Goal: Transaction & Acquisition: Download file/media

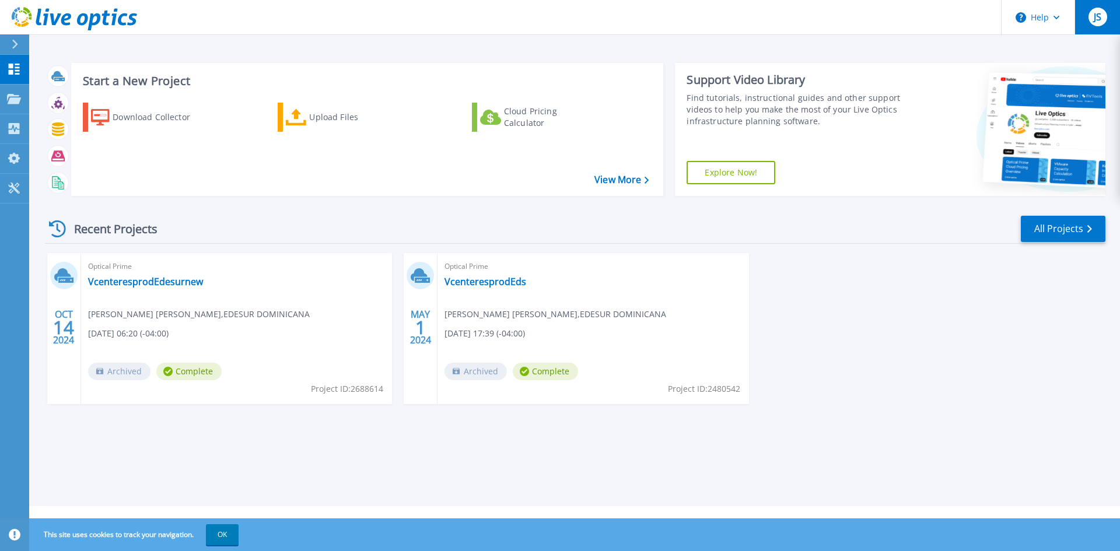
click at [1086, 20] on button "JS" at bounding box center [1098, 17] width 46 height 34
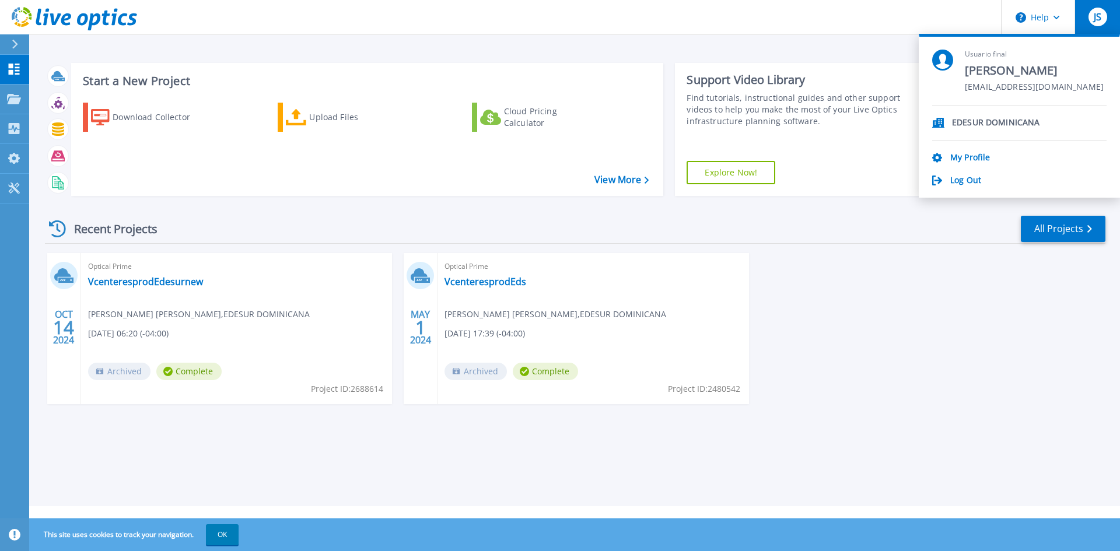
click at [846, 51] on div "Start a New Project Download Collector Upload Files Cloud Pricing Calculator Vi…" at bounding box center [574, 253] width 1091 height 506
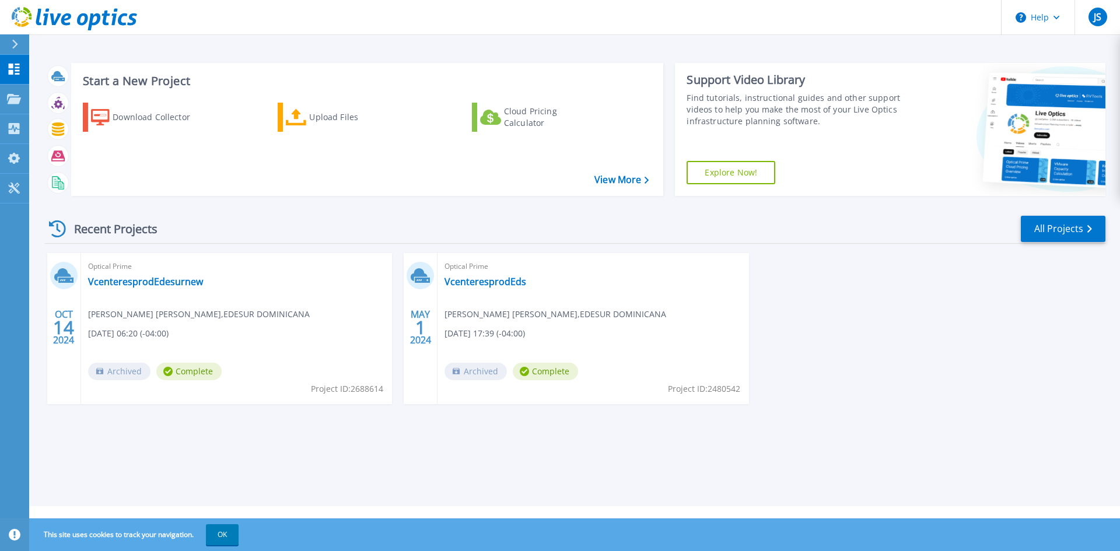
click at [265, 220] on div "Recent Projects All Projects" at bounding box center [575, 229] width 1061 height 29
click at [53, 95] on p "Projects" at bounding box center [45, 100] width 31 height 30
click at [244, 213] on div "Recent Projects All Projects OCT 14 2024 Optical Prime VcenteresprodEdesurnew J…" at bounding box center [575, 321] width 1061 height 232
click at [254, 336] on div "Optical Prime VcenteresprodEdesurnew Jose Angel Santana , EDESUR DOMINICANA 10/…" at bounding box center [236, 328] width 311 height 151
click at [63, 272] on icon at bounding box center [62, 274] width 17 height 13
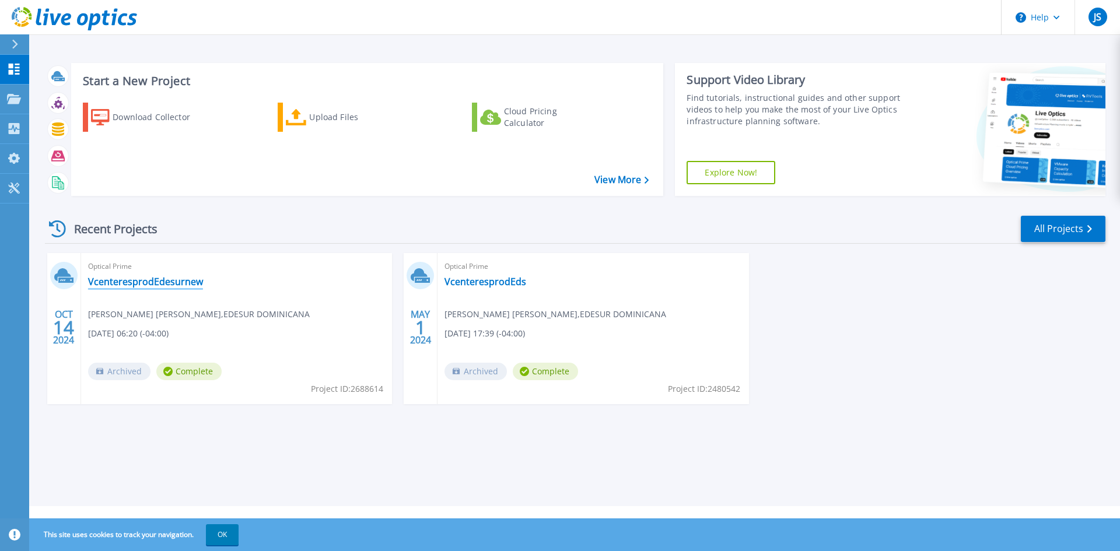
click at [129, 288] on link "VcenteresprodEdesurnew" at bounding box center [145, 282] width 115 height 12
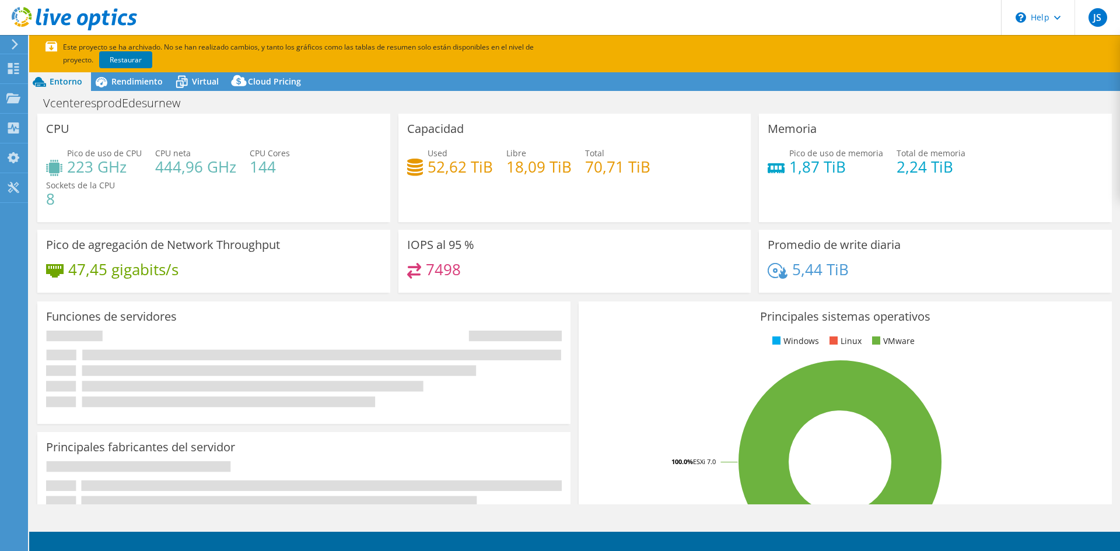
select select "USD"
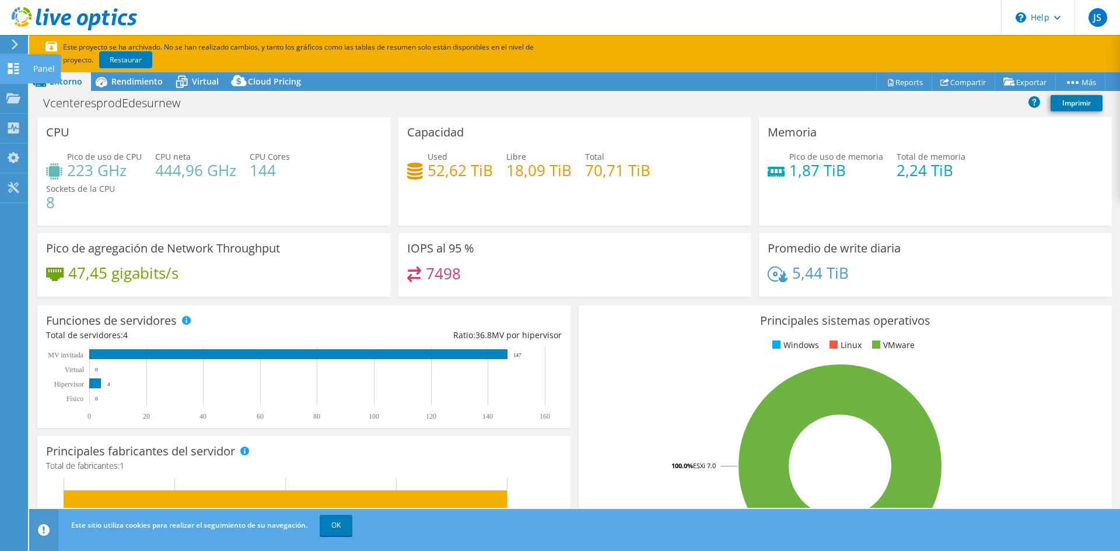
click at [6, 68] on icon at bounding box center [13, 68] width 14 height 11
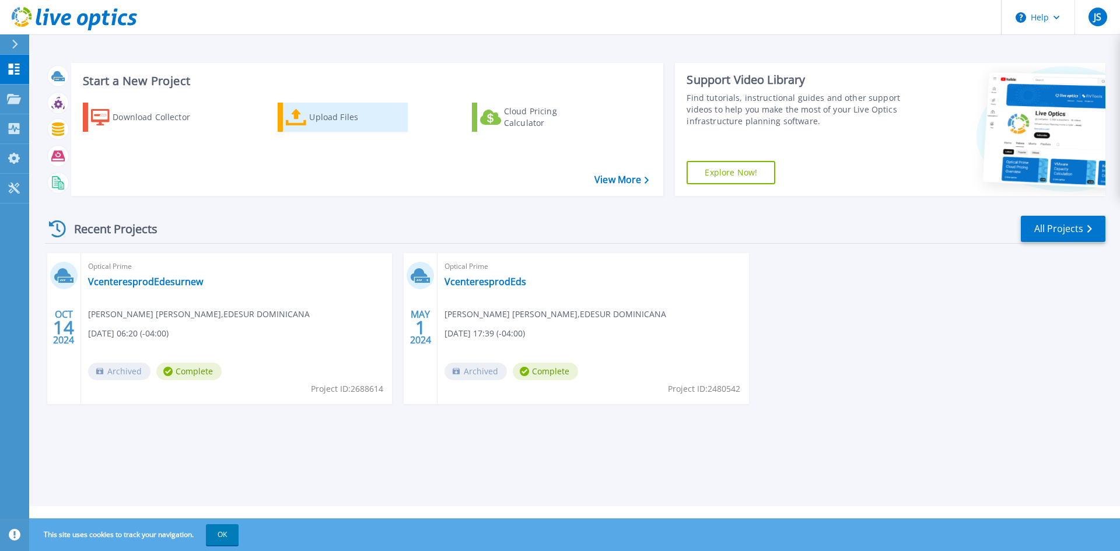
click at [327, 130] on link "Upload Files" at bounding box center [343, 117] width 130 height 29
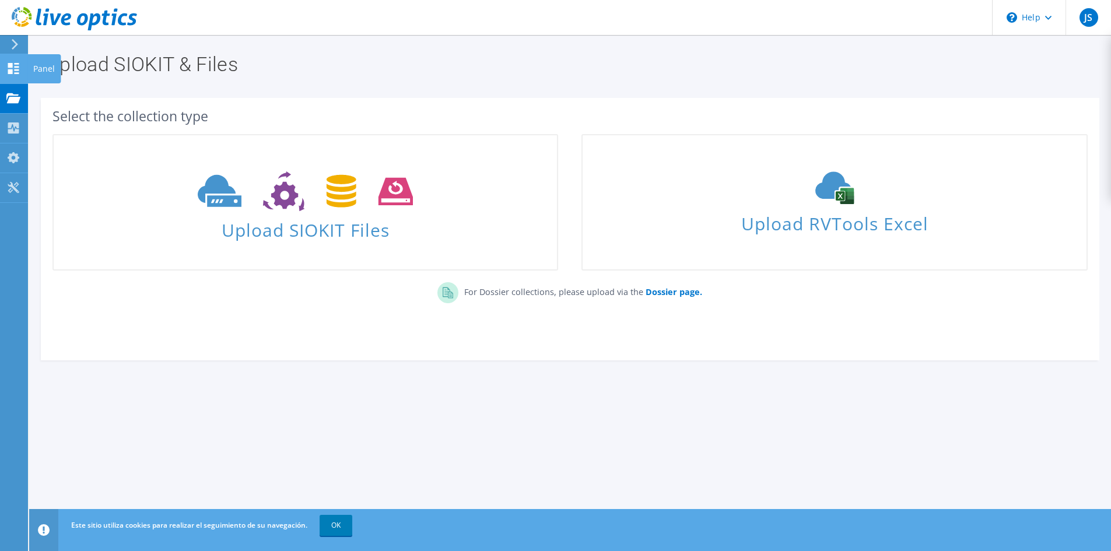
click at [46, 66] on div "Panel" at bounding box center [43, 68] width 33 height 29
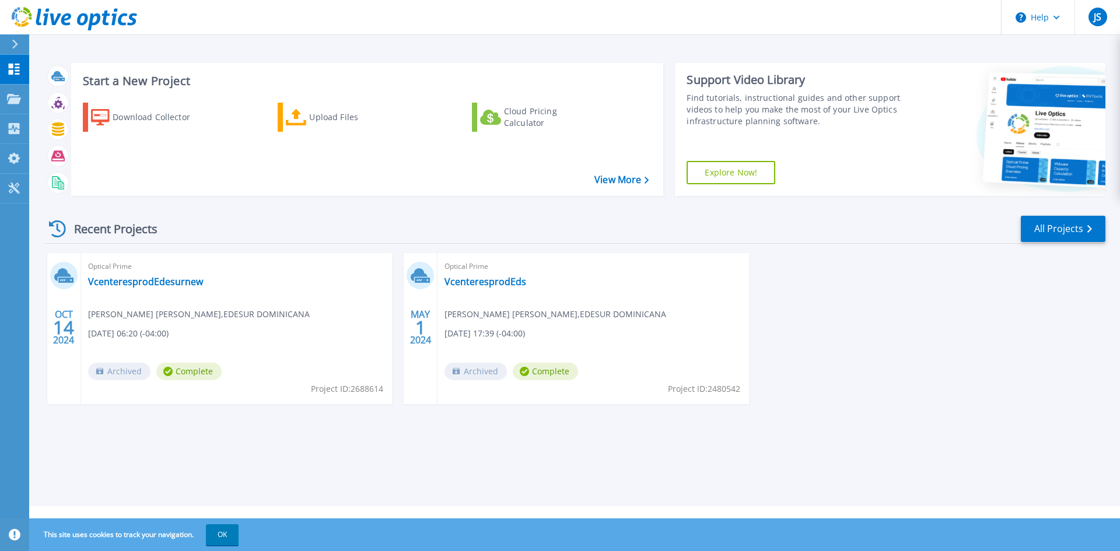
click at [292, 221] on div "Recent Projects All Projects" at bounding box center [575, 229] width 1061 height 29
click at [41, 155] on p "My Profile" at bounding box center [49, 159] width 39 height 30
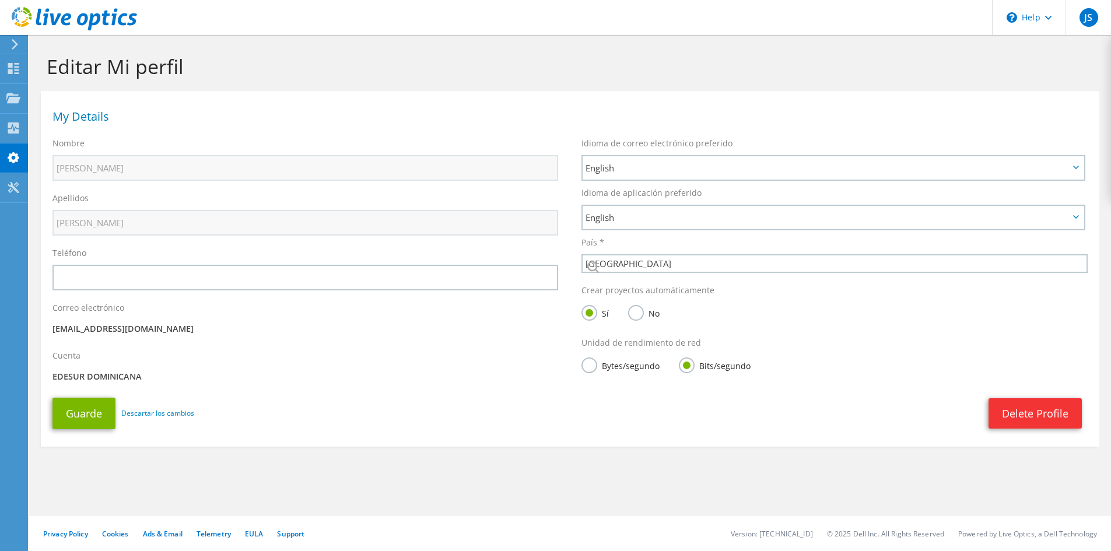
select select "60"
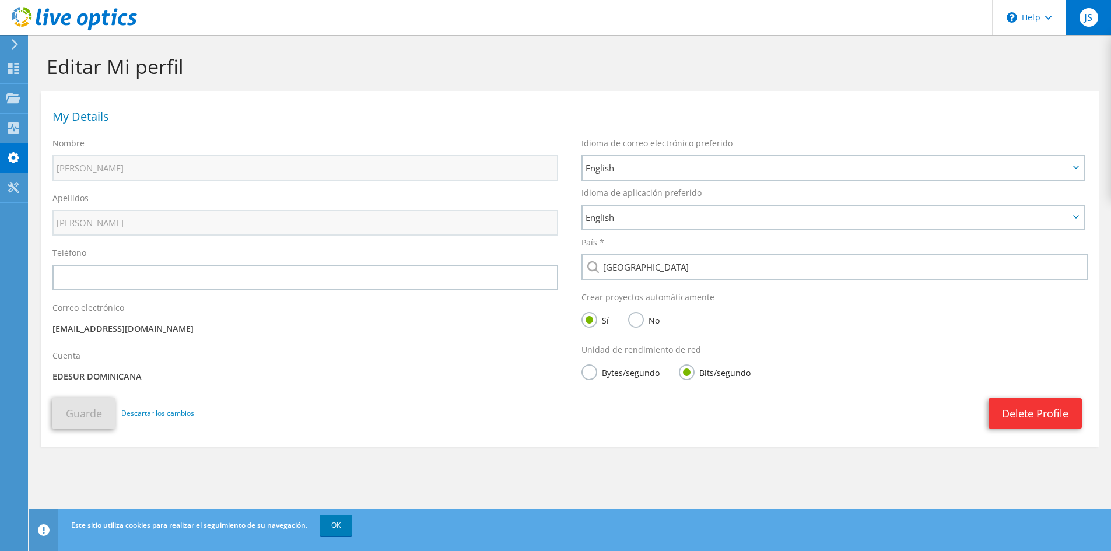
click at [1090, 16] on span "JS" at bounding box center [1089, 17] width 19 height 19
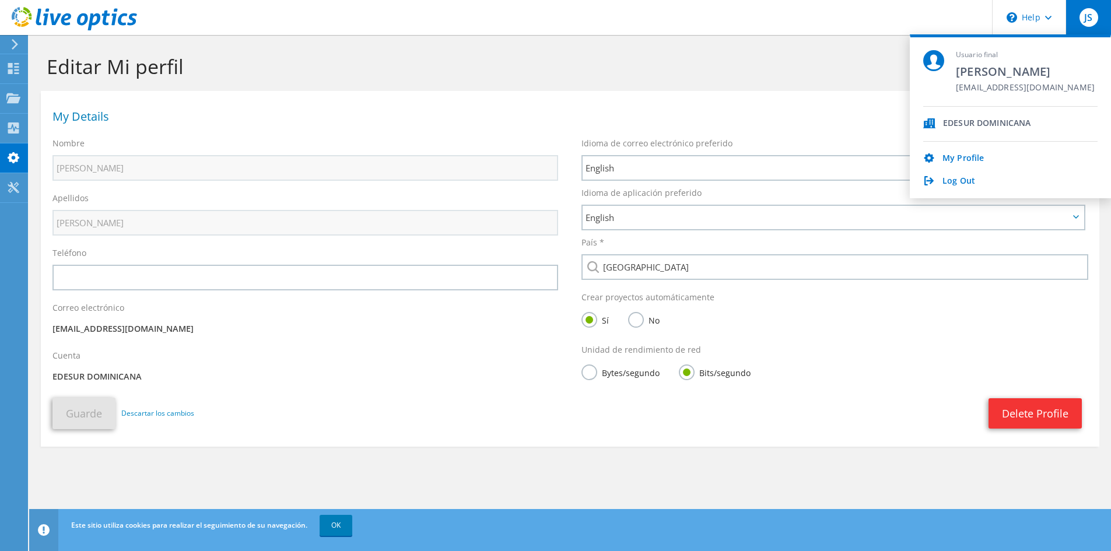
click at [972, 119] on div "EDESUR DOMINICANA" at bounding box center [987, 123] width 88 height 11
click at [775, 50] on div "Editar Mi perfil" at bounding box center [570, 63] width 1070 height 56
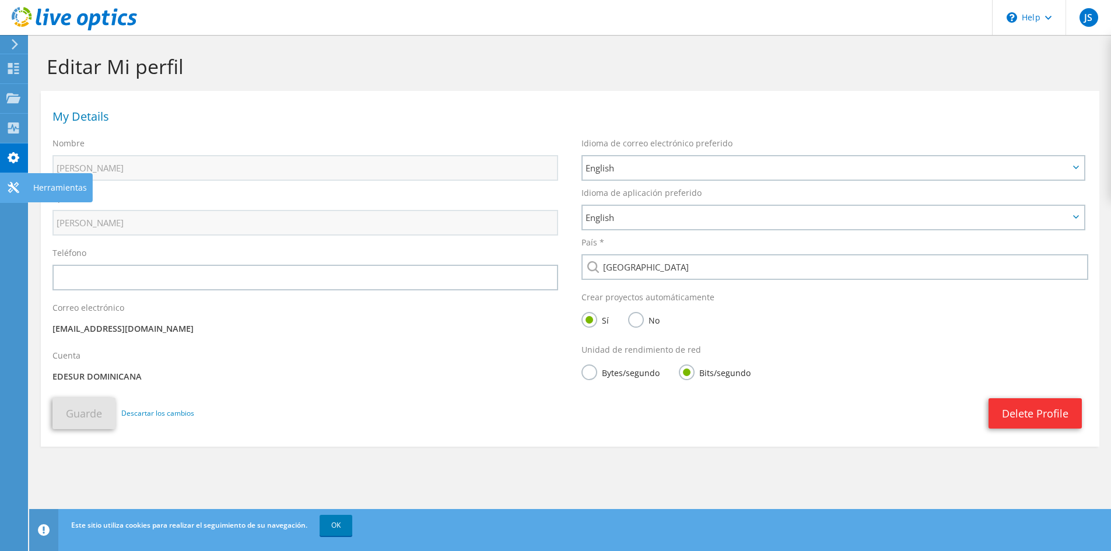
click at [44, 182] on div "Herramientas" at bounding box center [59, 187] width 65 height 29
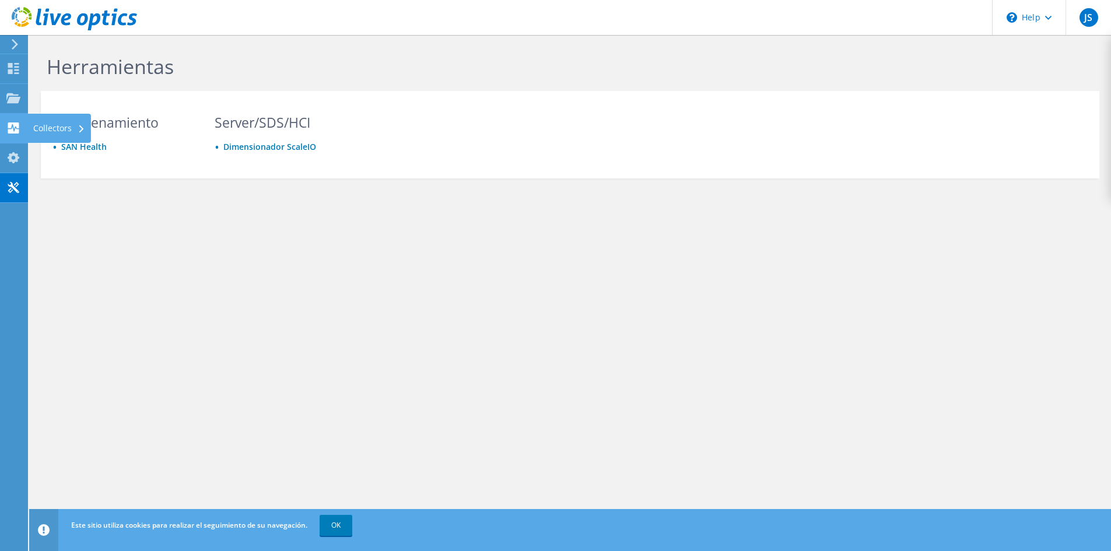
click at [47, 122] on div "Collectors" at bounding box center [59, 128] width 64 height 29
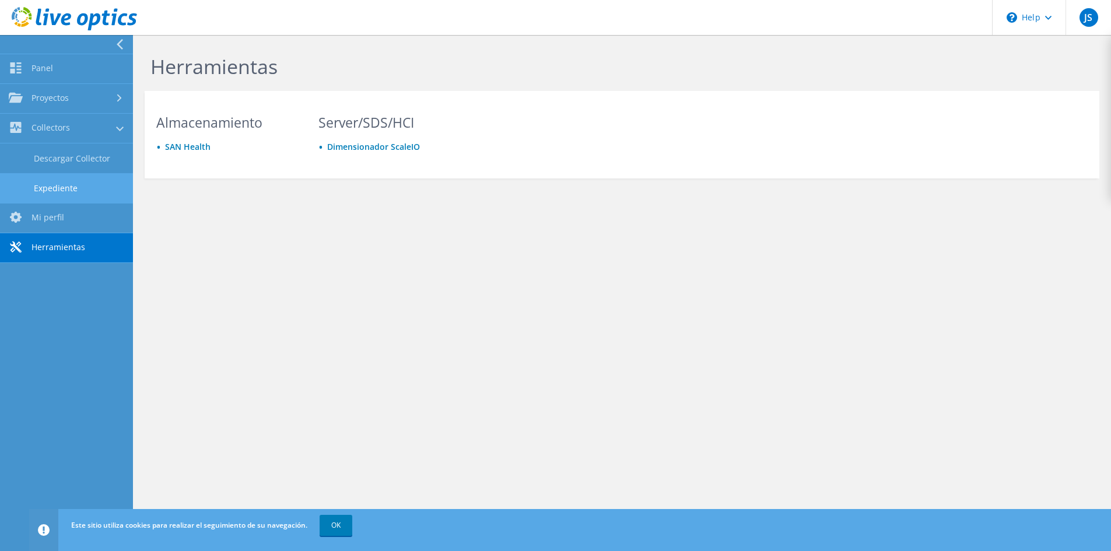
click at [62, 184] on link "Expediente" at bounding box center [66, 188] width 133 height 30
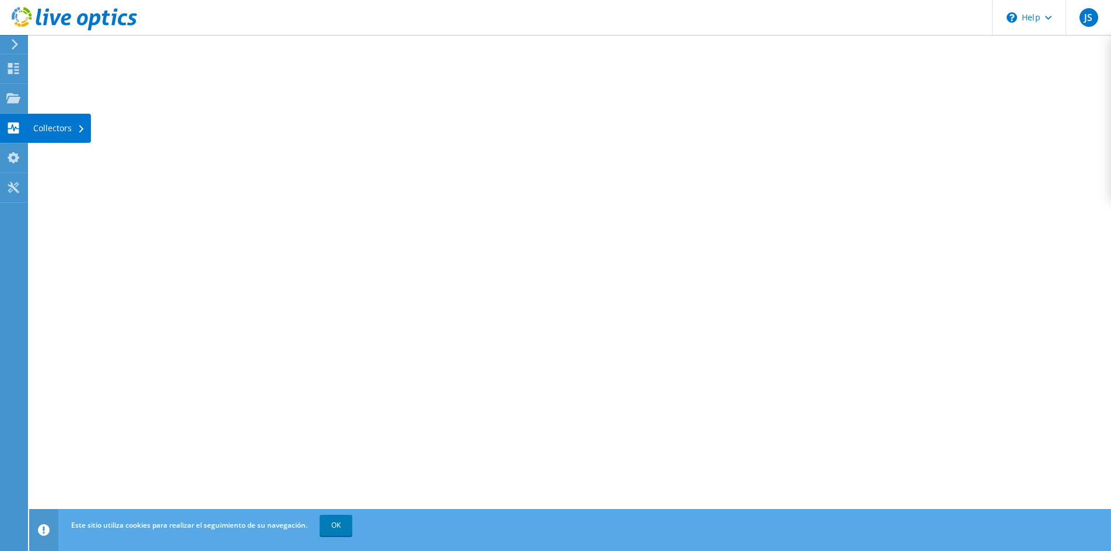
click at [73, 125] on div "Collectors" at bounding box center [59, 128] width 64 height 29
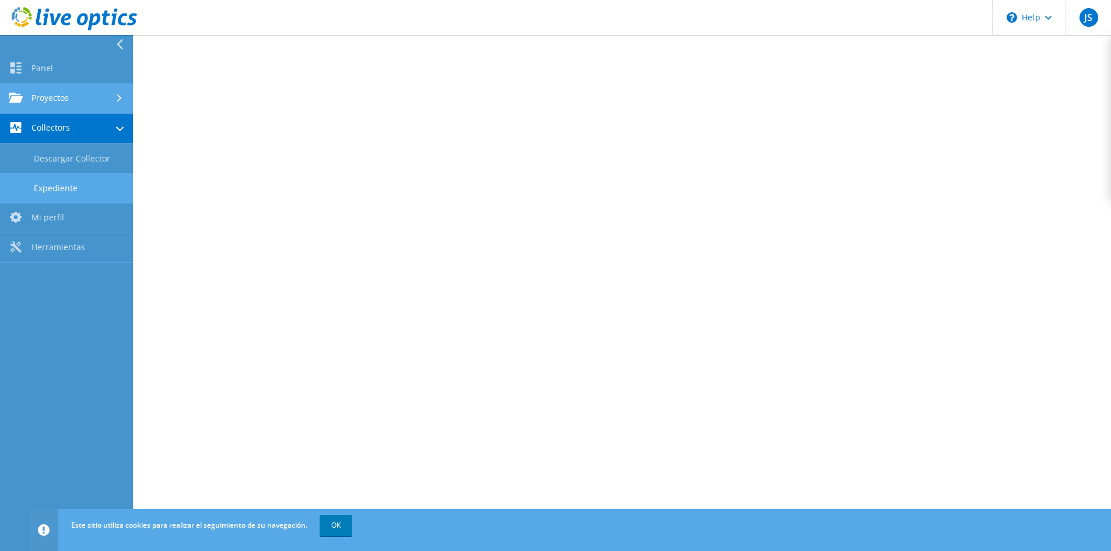
click at [74, 100] on link "Proyectos" at bounding box center [66, 99] width 133 height 30
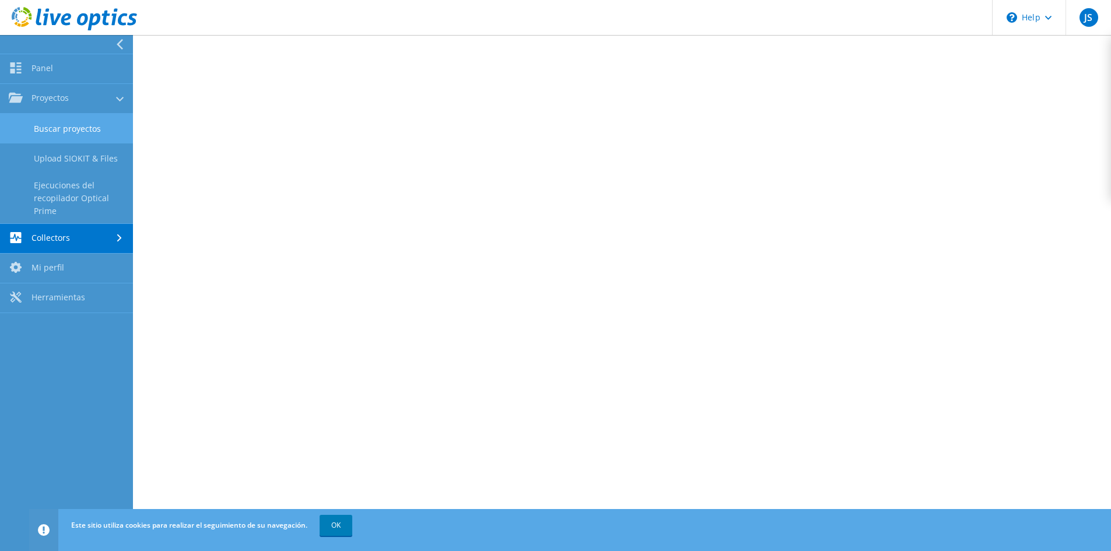
click at [65, 135] on link "Buscar proyectos" at bounding box center [66, 129] width 133 height 30
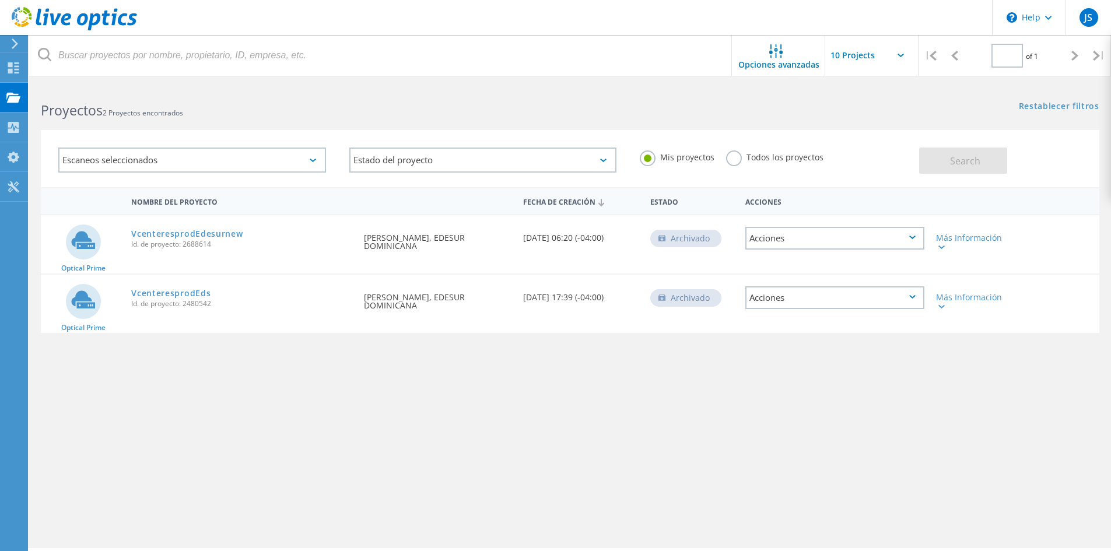
type input "1"
click at [651, 375] on div "Nombre del proyecto Fecha de creación Estado Acciones Optical Prime Vcenterespr…" at bounding box center [570, 338] width 1059 height 303
click at [165, 233] on link "VcenteresprodEdesurnew" at bounding box center [186, 234] width 111 height 8
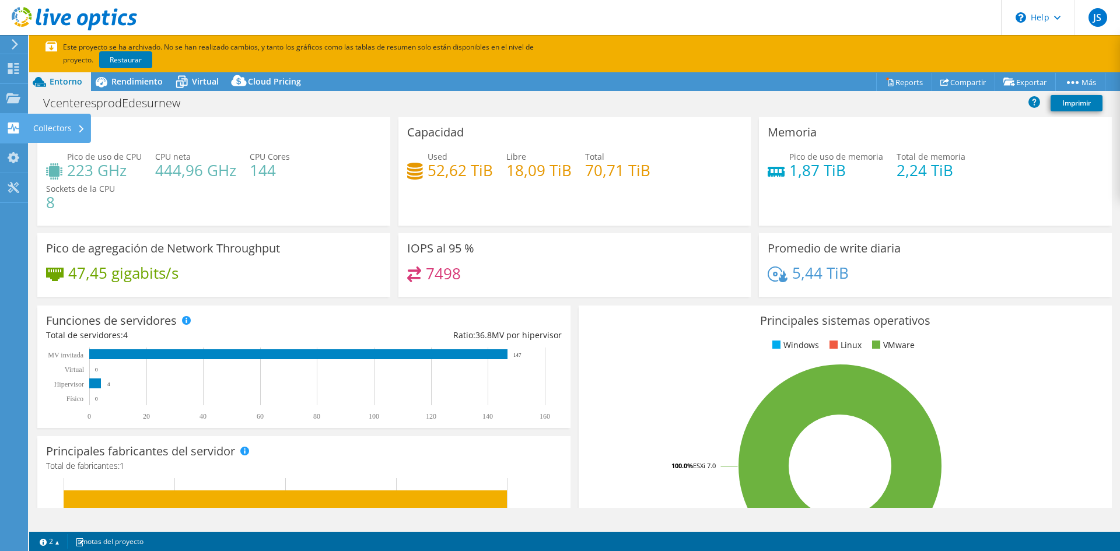
select select "USD"
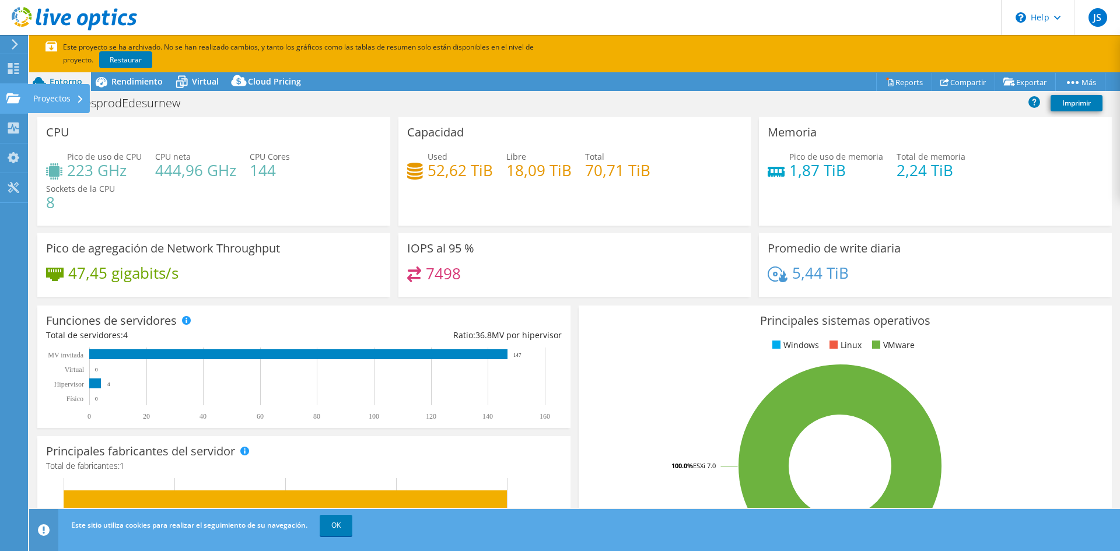
click at [18, 97] on use at bounding box center [13, 98] width 14 height 10
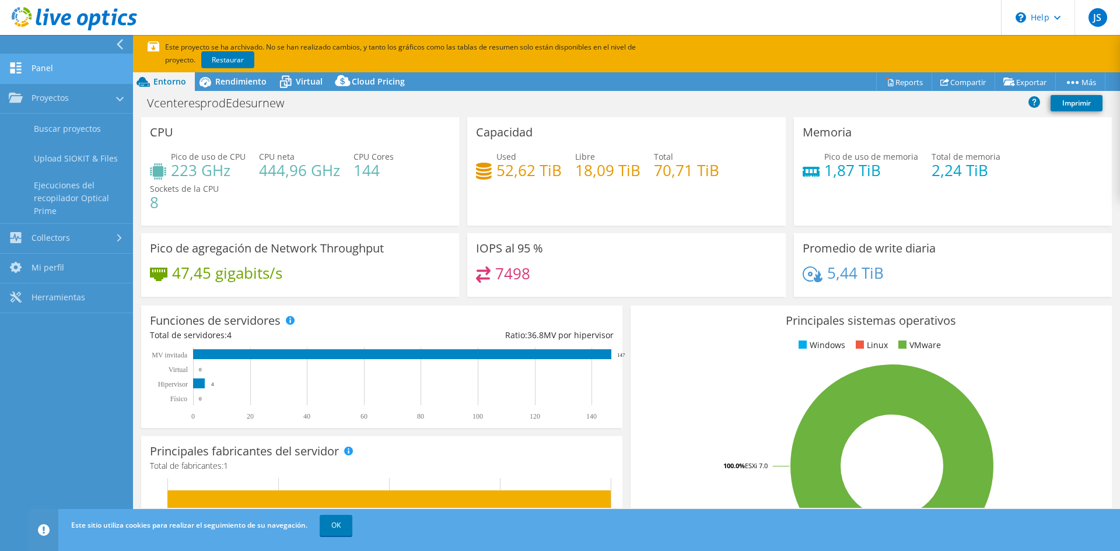
click at [37, 63] on link "Panel" at bounding box center [66, 69] width 133 height 30
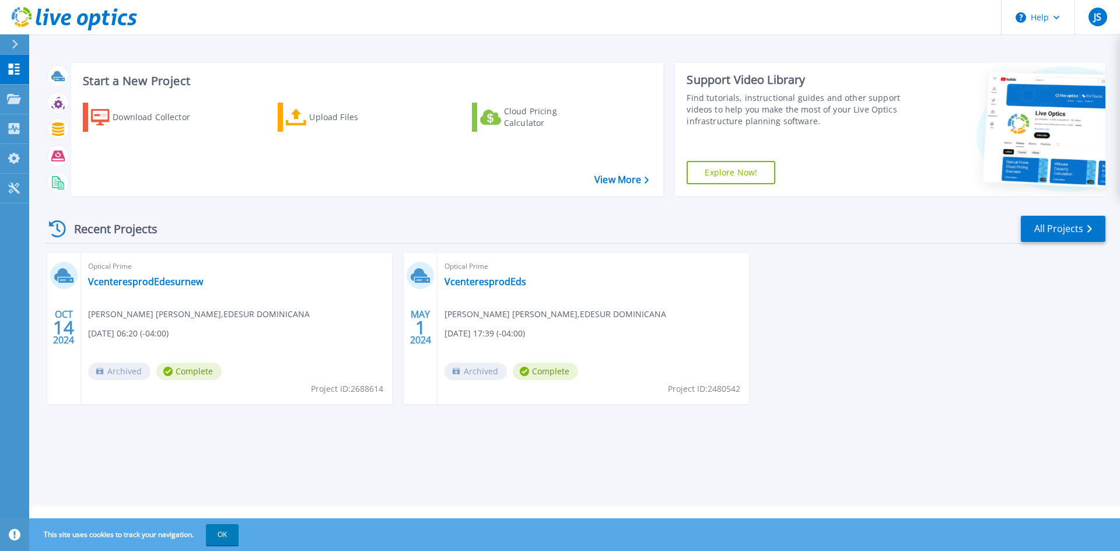
click at [436, 225] on div "Recent Projects All Projects" at bounding box center [575, 229] width 1061 height 29
click at [839, 230] on div "Recent Projects All Projects" at bounding box center [575, 229] width 1061 height 29
click at [135, 112] on div "Download Collector" at bounding box center [159, 117] width 93 height 23
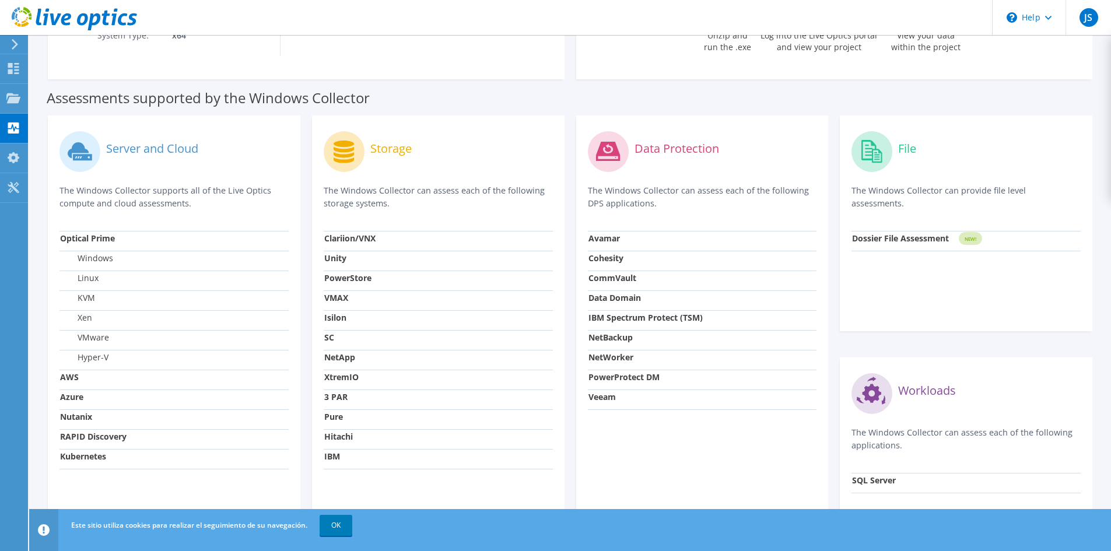
scroll to position [292, 0]
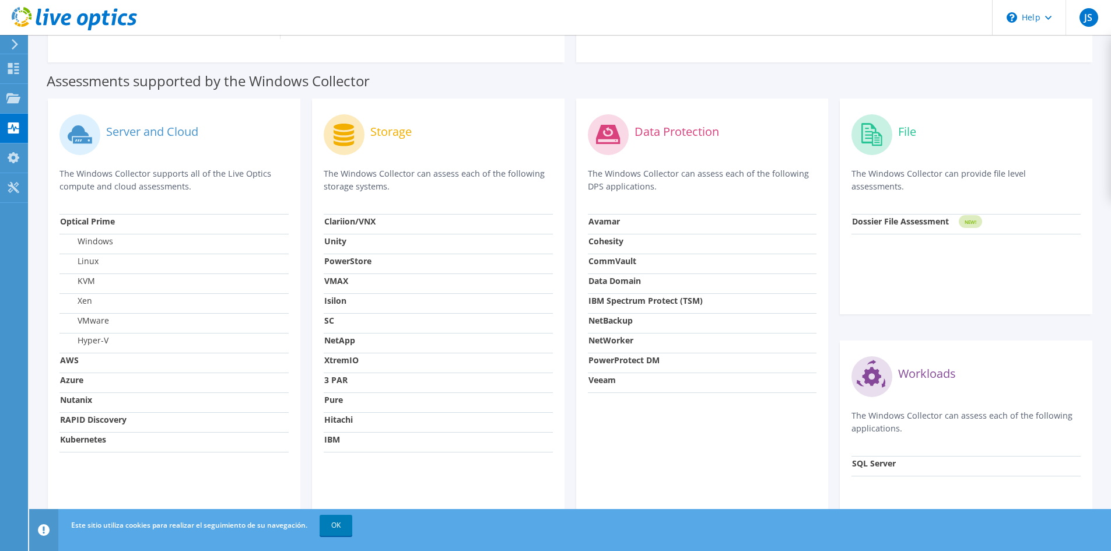
click at [80, 399] on strong "Nutanix" at bounding box center [76, 399] width 32 height 11
click at [456, 293] on td "Isilon" at bounding box center [438, 303] width 229 height 20
click at [694, 285] on td "Data Domain" at bounding box center [702, 284] width 229 height 20
click at [922, 279] on div "File The Windows Collector can provide file level assessments. Dossier File Ass…" at bounding box center [966, 207] width 253 height 216
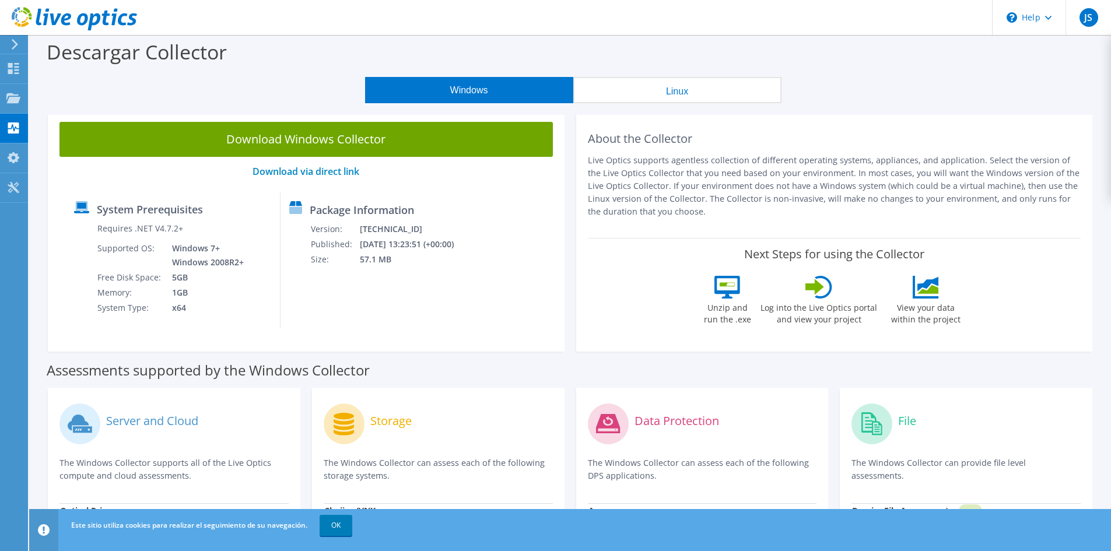
scroll to position [0, 0]
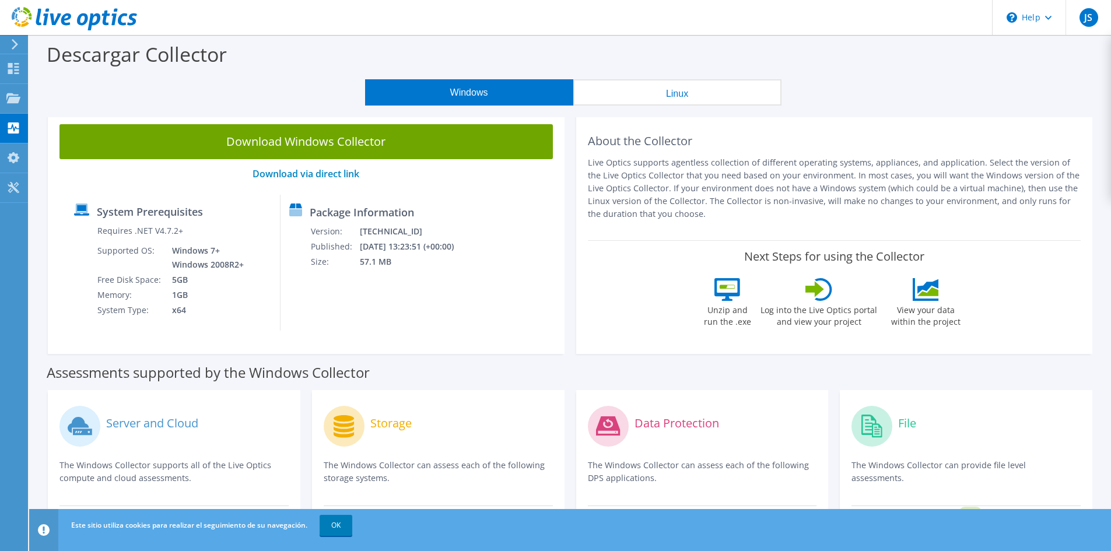
click at [652, 92] on button "Linux" at bounding box center [677, 92] width 208 height 26
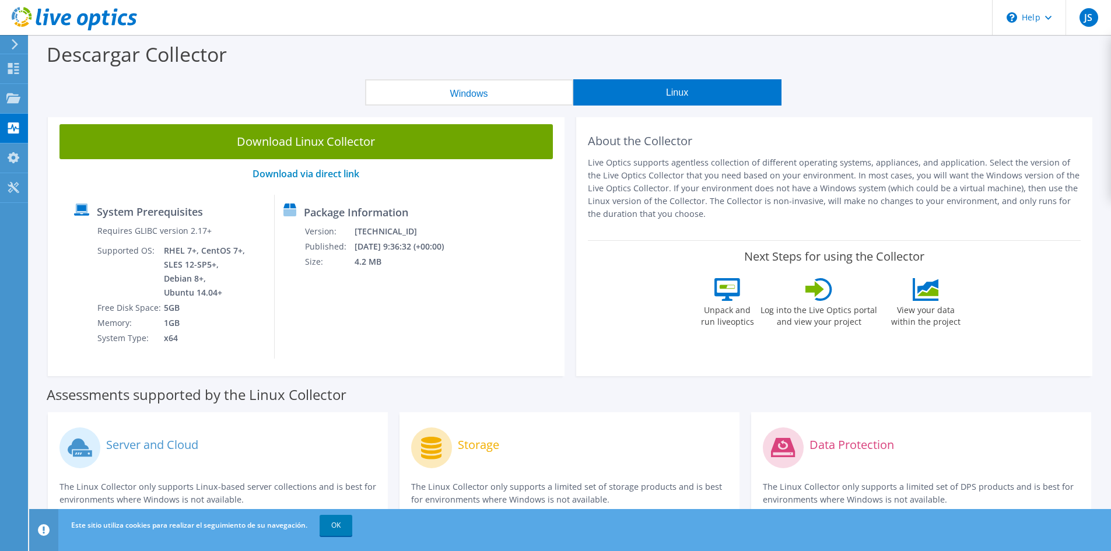
click at [464, 93] on button "Windows" at bounding box center [469, 92] width 208 height 26
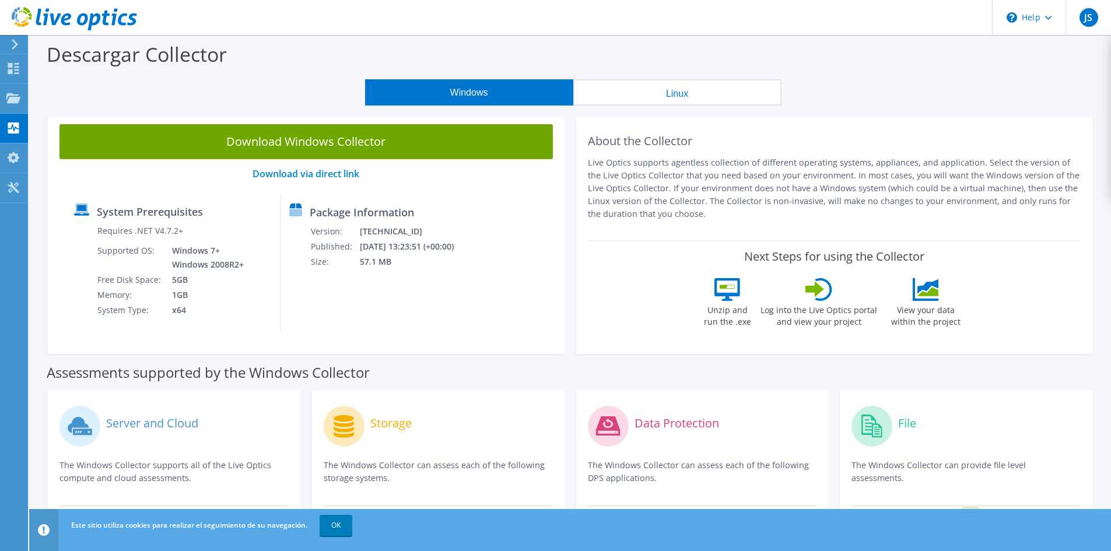
click at [11, 38] on div at bounding box center [68, 19] width 137 height 39
click at [13, 49] on icon at bounding box center [15, 44] width 9 height 11
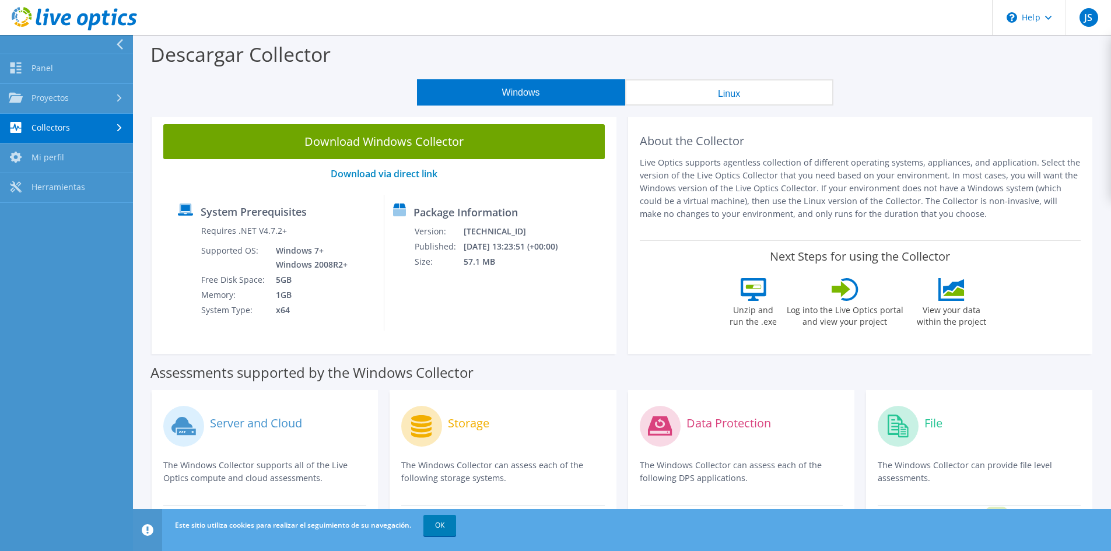
click at [116, 41] on icon at bounding box center [120, 44] width 9 height 11
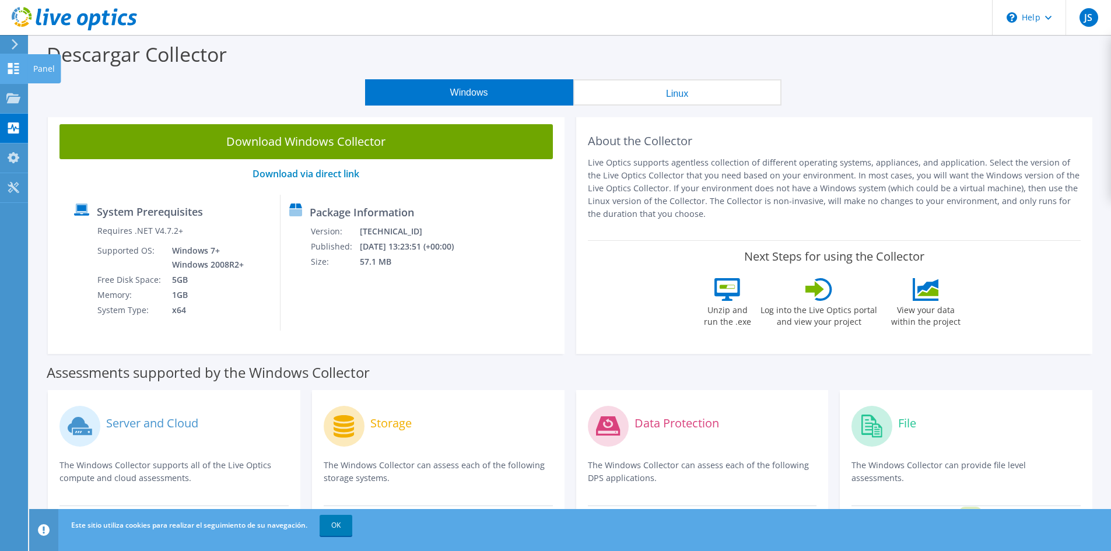
click at [15, 69] on icon at bounding box center [13, 68] width 14 height 11
